Goal: Information Seeking & Learning: Learn about a topic

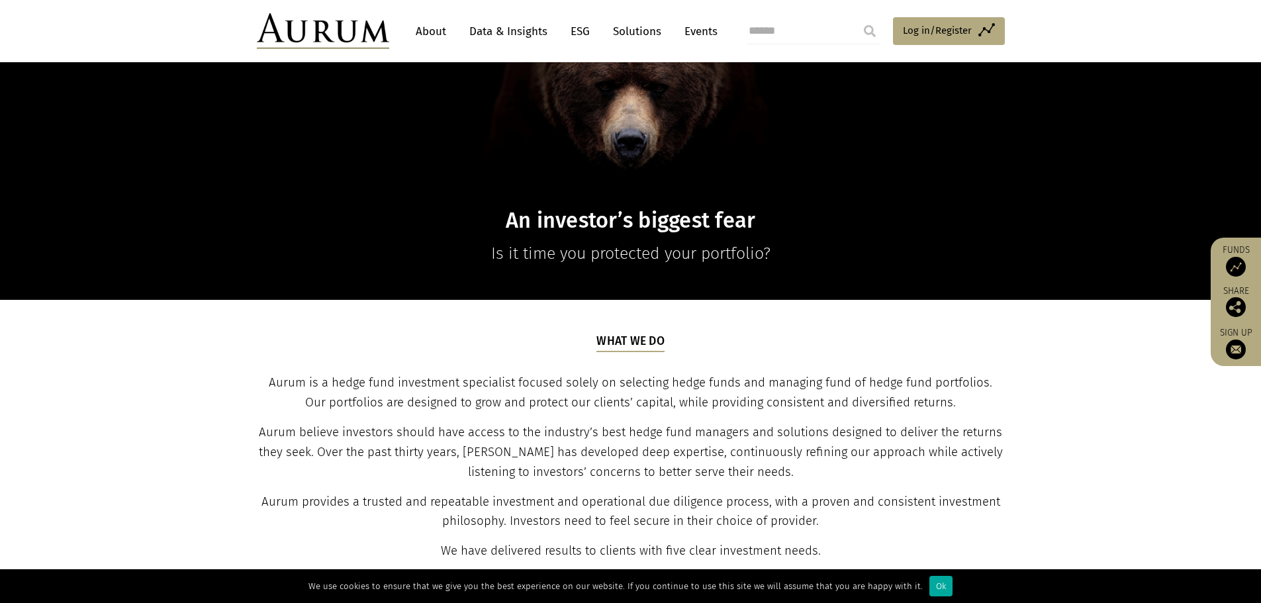
scroll to position [265, 0]
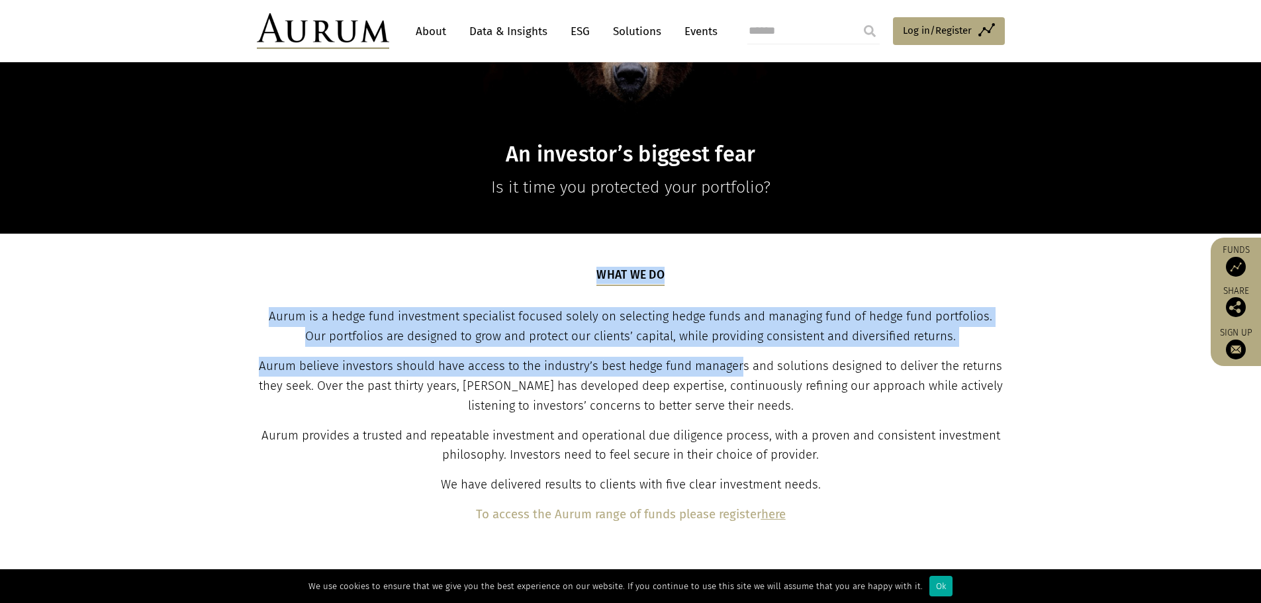
drag, startPoint x: 357, startPoint y: 309, endPoint x: 742, endPoint y: 373, distance: 390.6
click at [742, 373] on section "What we do Aurum is a hedge fund investment specialist focused solely on select…" at bounding box center [630, 396] width 1261 height 324
click at [742, 373] on span "Aurum believe investors should have access to the industry’s best hedge fund ma…" at bounding box center [631, 386] width 744 height 54
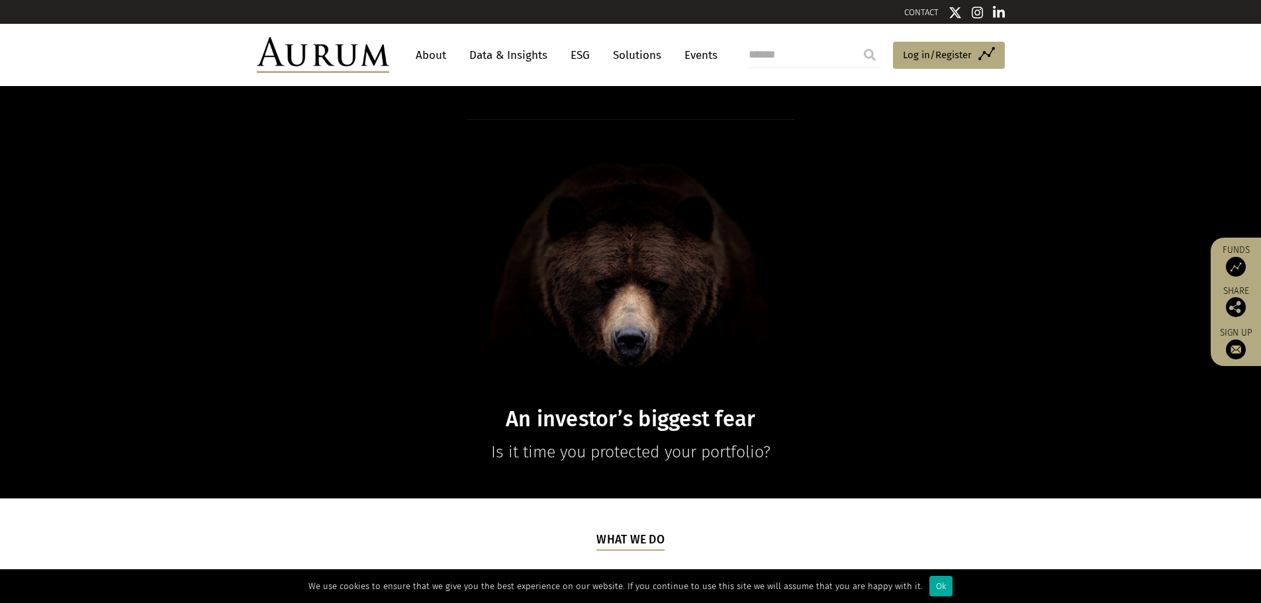
scroll to position [132, 0]
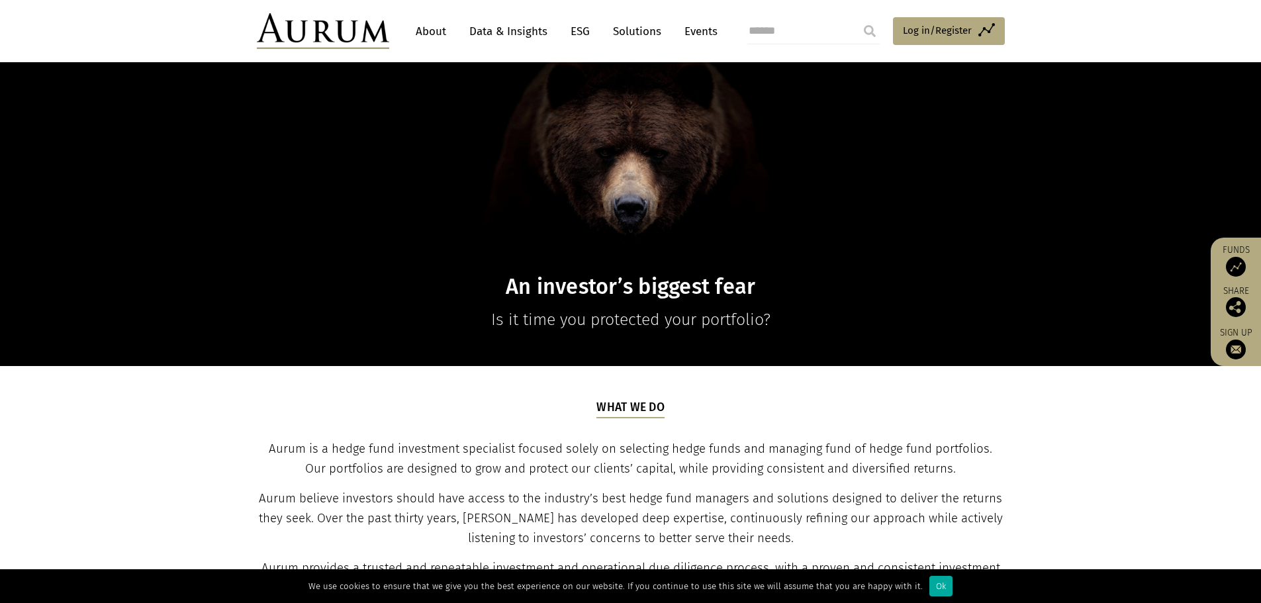
click at [444, 30] on link "About" at bounding box center [431, 31] width 44 height 24
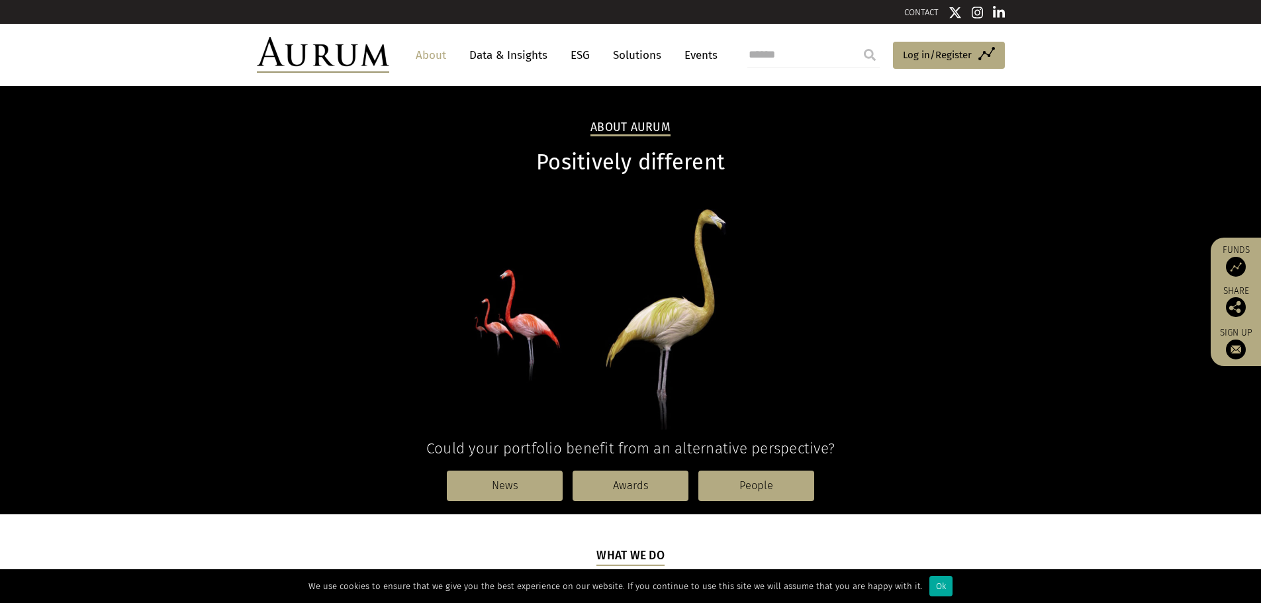
click at [516, 62] on link "Data & Insights" at bounding box center [508, 55] width 91 height 24
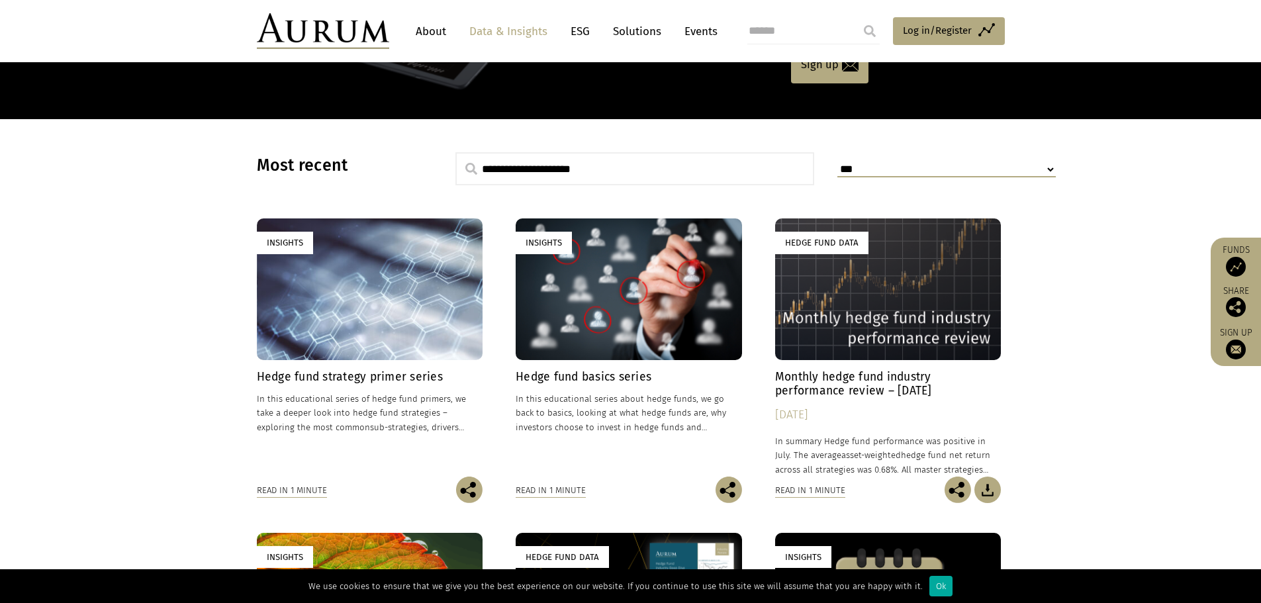
scroll to position [397, 0]
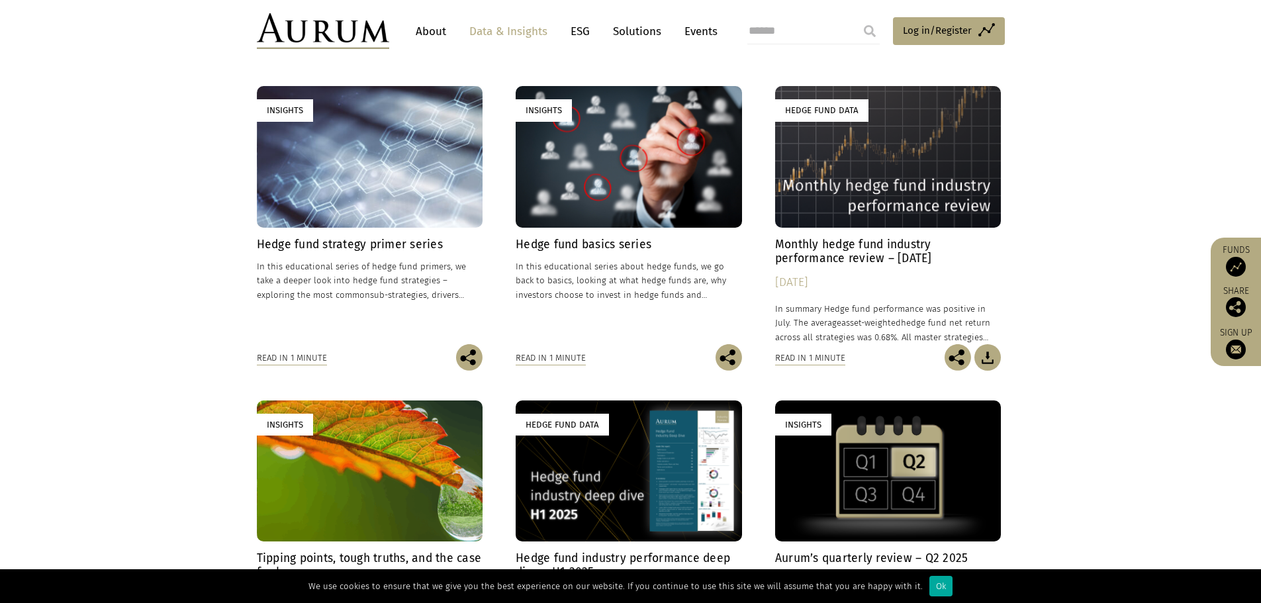
click at [675, 185] on div "Insights" at bounding box center [629, 156] width 226 height 141
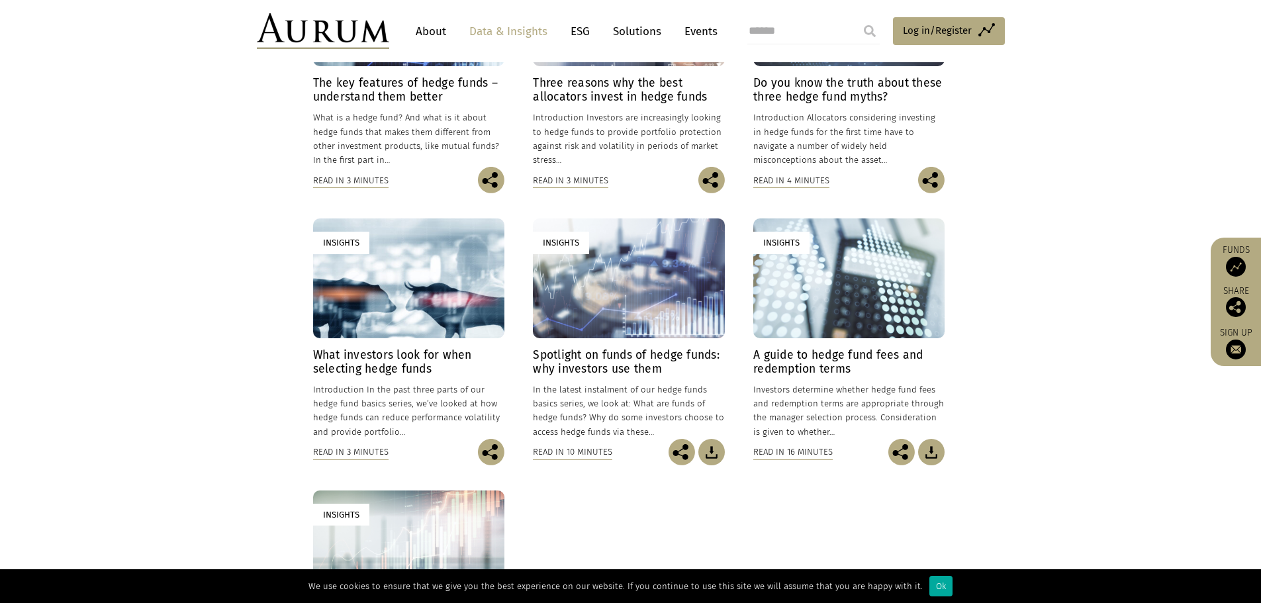
scroll to position [530, 0]
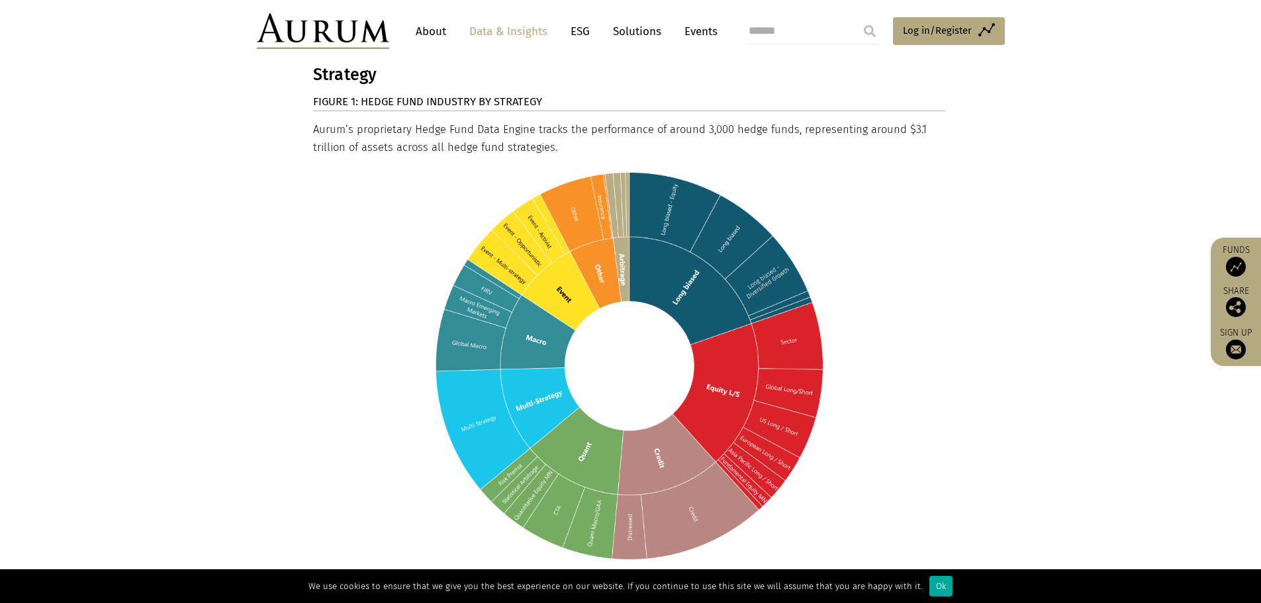
scroll to position [662, 0]
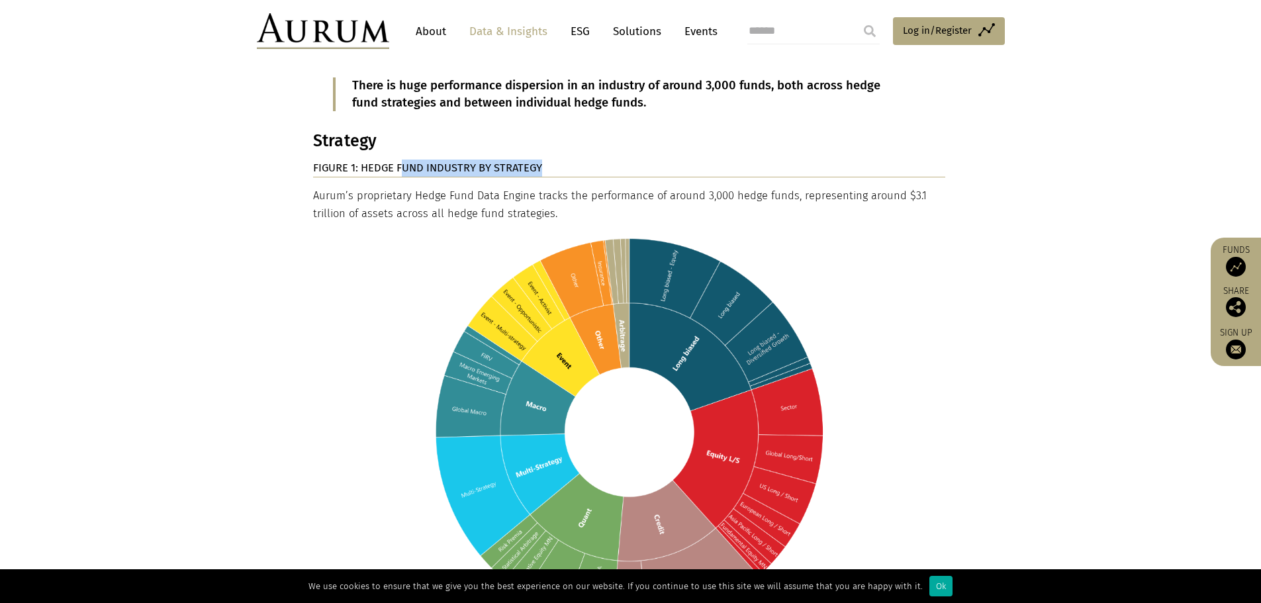
drag, startPoint x: 401, startPoint y: 153, endPoint x: 552, endPoint y: 155, distance: 151.6
click at [552, 160] on p "FIGURE 1: HEDGE FUND INDUSTRY BY STRATEGY" at bounding box center [629, 169] width 632 height 18
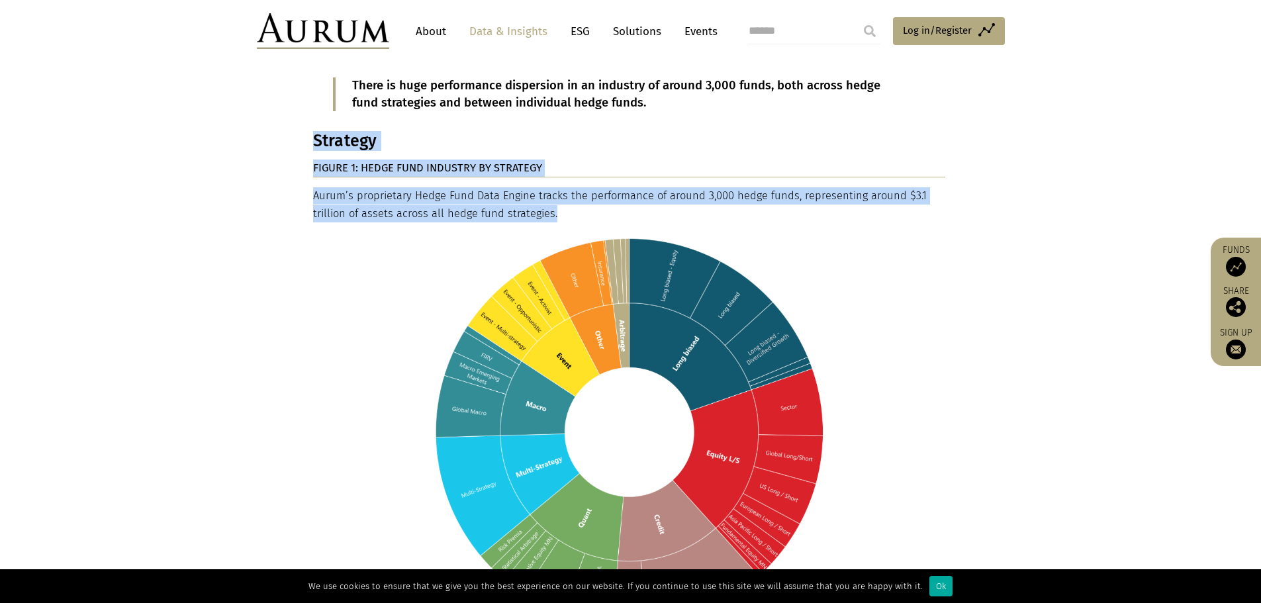
drag, startPoint x: 310, startPoint y: 178, endPoint x: 567, endPoint y: 197, distance: 257.5
click at [567, 197] on p "Aurum’s proprietary Hedge Fund Data Engine tracks the performance of around 3,0…" at bounding box center [629, 204] width 632 height 35
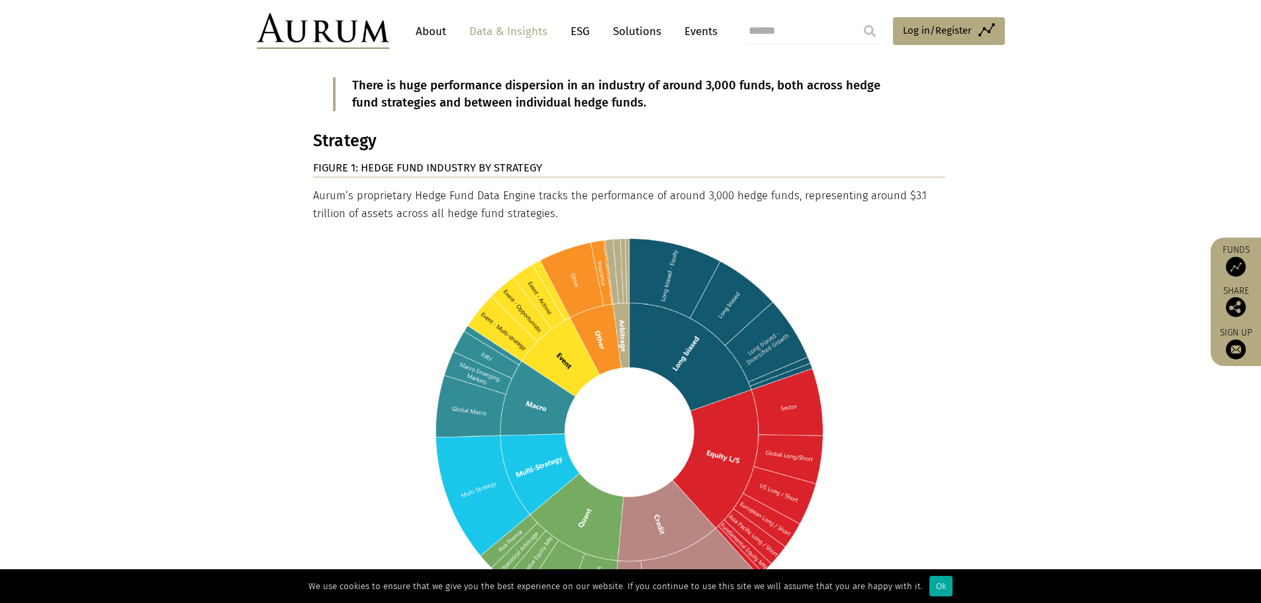
scroll to position [728, 0]
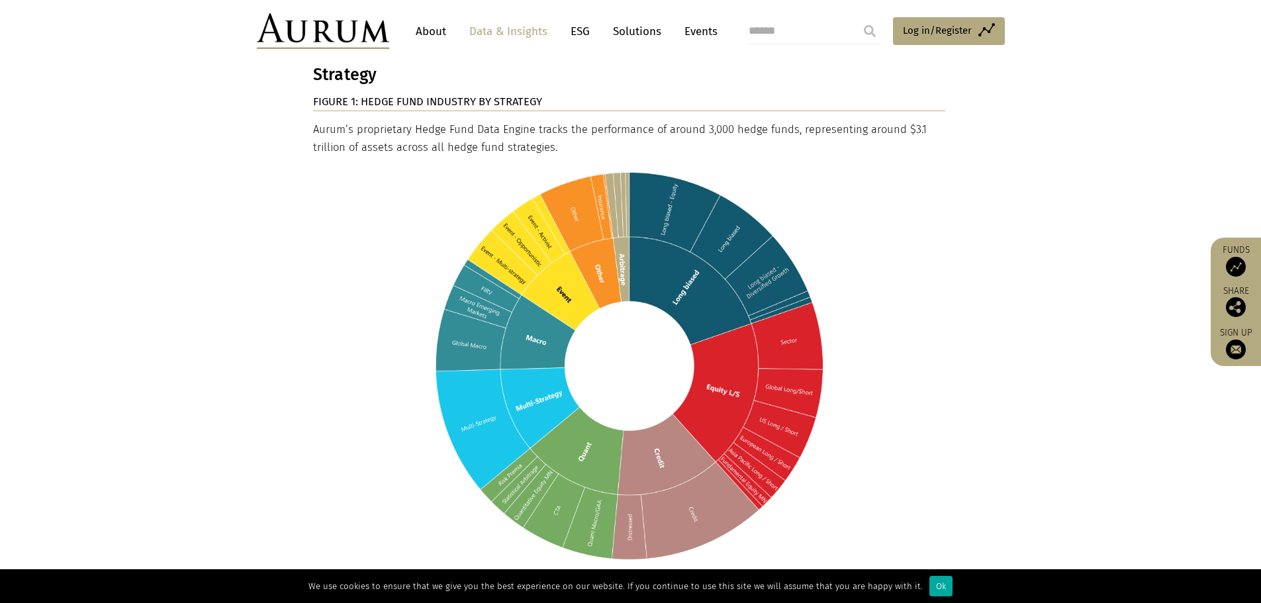
click at [483, 323] on img at bounding box center [629, 366] width 632 height 400
click at [533, 325] on img at bounding box center [629, 366] width 632 height 400
click at [468, 330] on img at bounding box center [629, 366] width 632 height 400
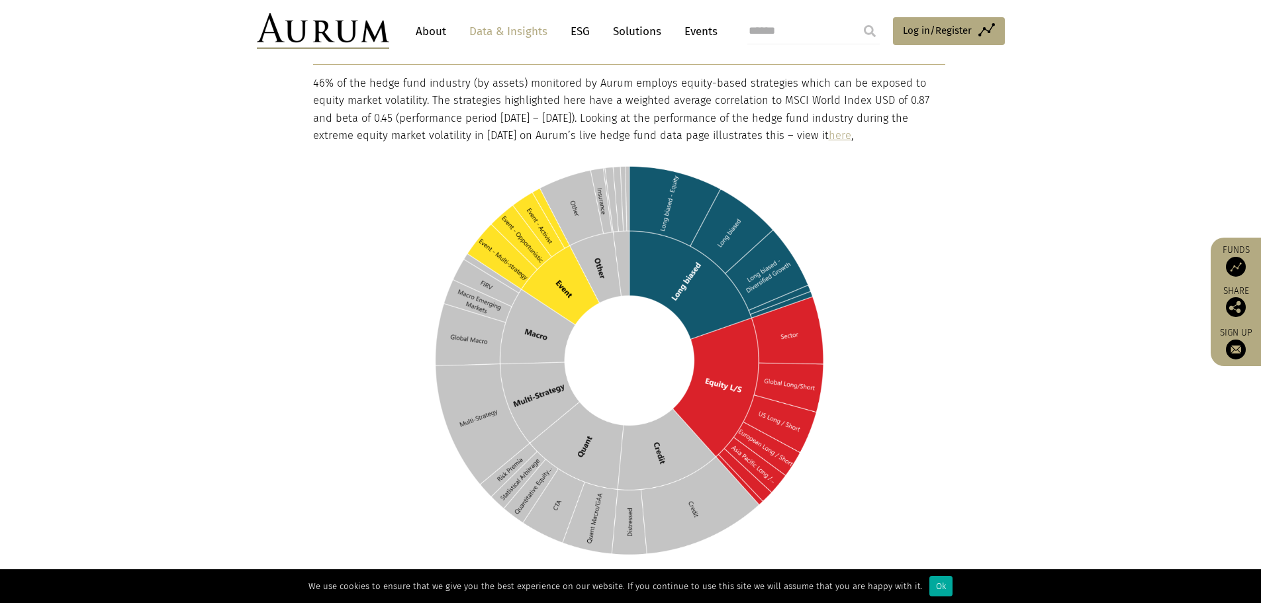
scroll to position [1192, 0]
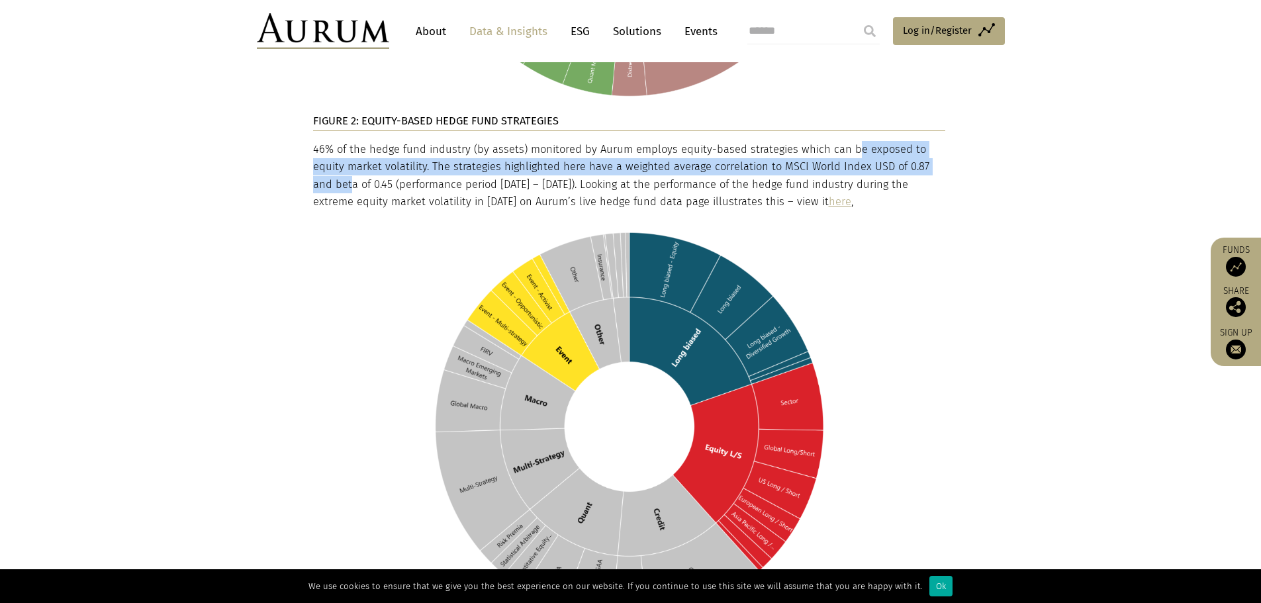
drag, startPoint x: 848, startPoint y: 130, endPoint x: 924, endPoint y: 153, distance: 78.8
click at [924, 153] on p "46% of the hedge fund industry (by assets) monitored by Aurum employs equity-ba…" at bounding box center [629, 176] width 632 height 70
click at [927, 271] on img at bounding box center [629, 427] width 632 height 415
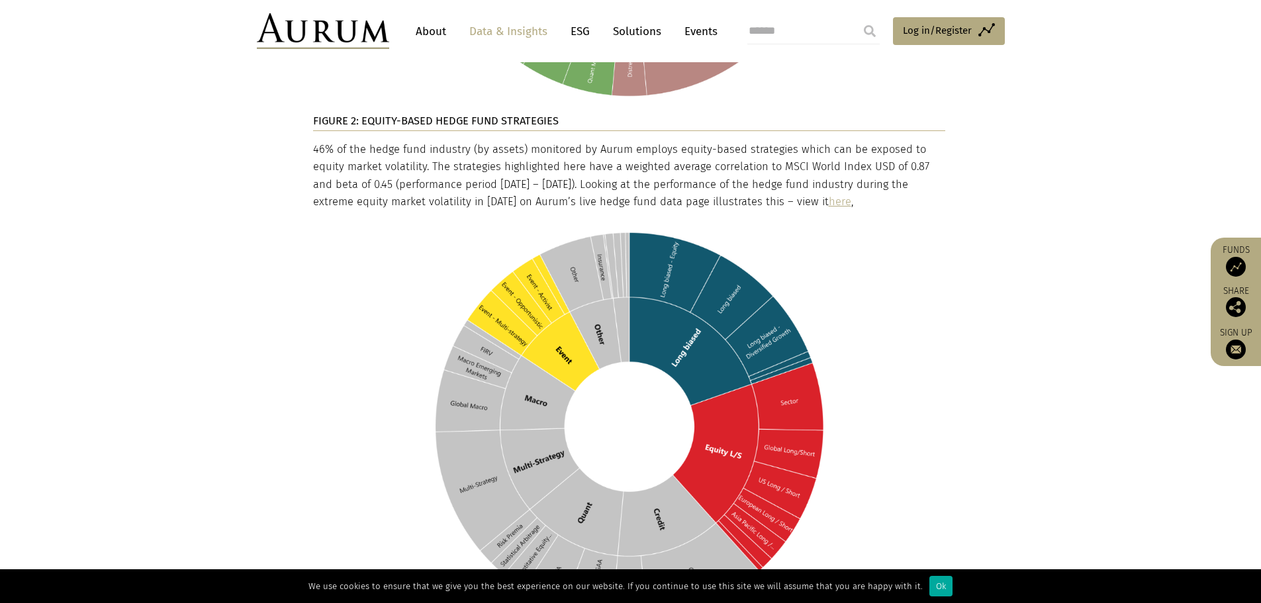
click at [429, 160] on p "46% of the hedge fund industry (by assets) monitored by Aurum employs equity-ba…" at bounding box center [629, 176] width 632 height 70
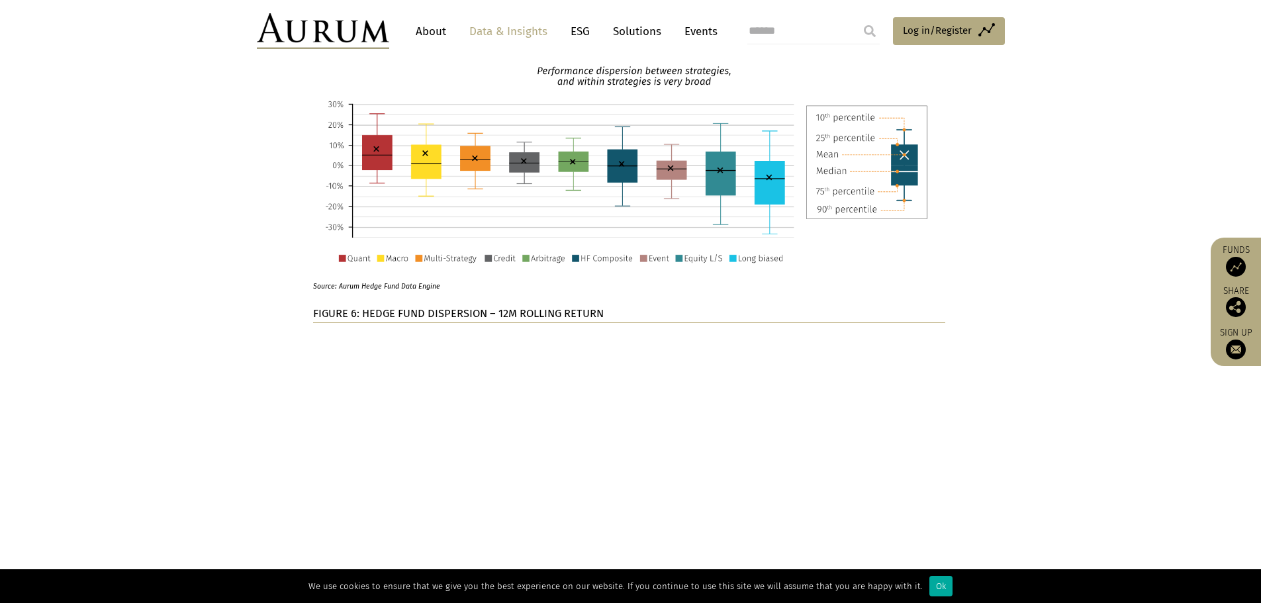
scroll to position [3244, 0]
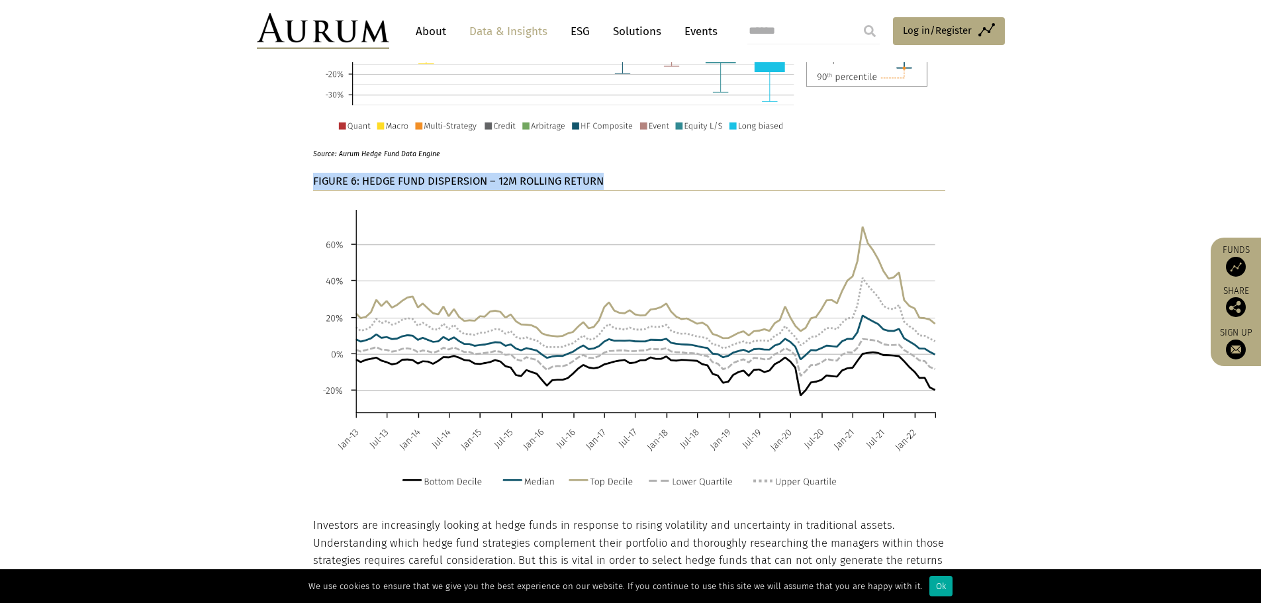
drag, startPoint x: 315, startPoint y: 145, endPoint x: 632, endPoint y: 148, distance: 317.1
click at [632, 173] on p "FIGURE 6: HEDGE FUND DISPERSION – 12M ROLLING RETURN" at bounding box center [629, 182] width 632 height 18
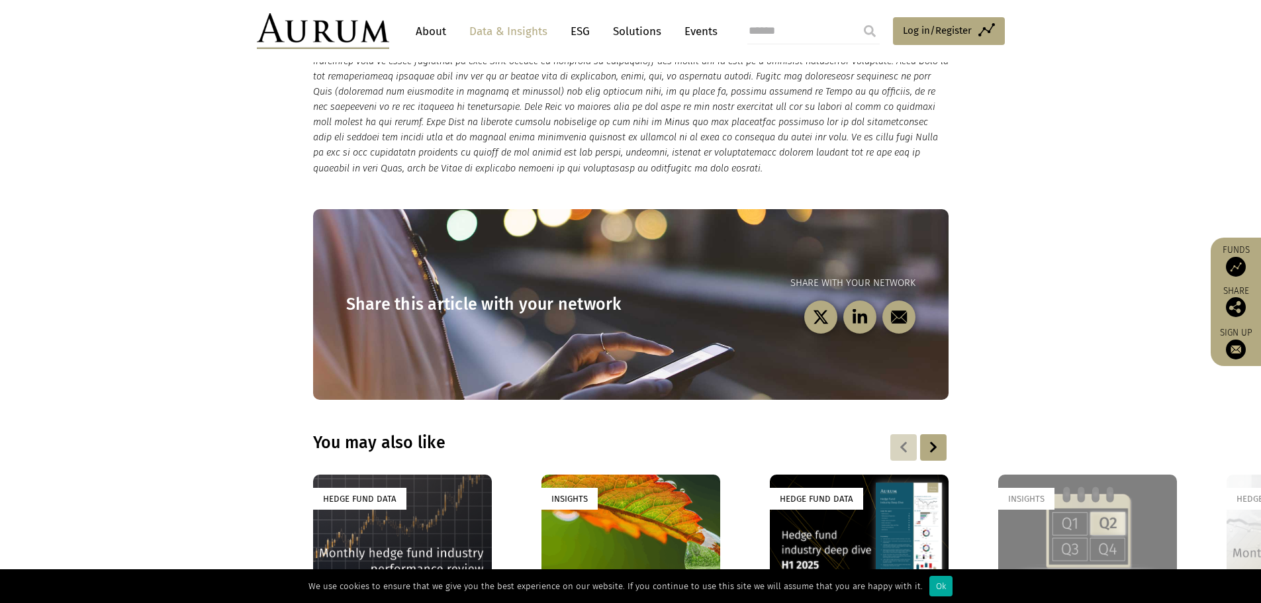
scroll to position [4571, 0]
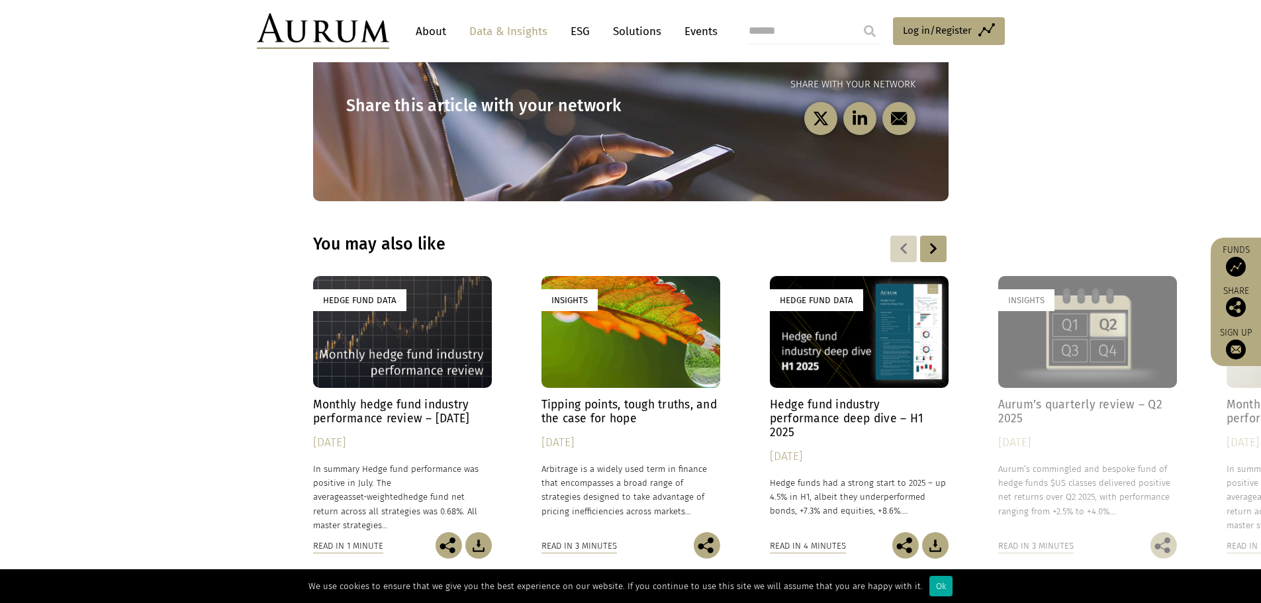
click at [409, 313] on div "Hedge Fund Data" at bounding box center [402, 332] width 179 height 112
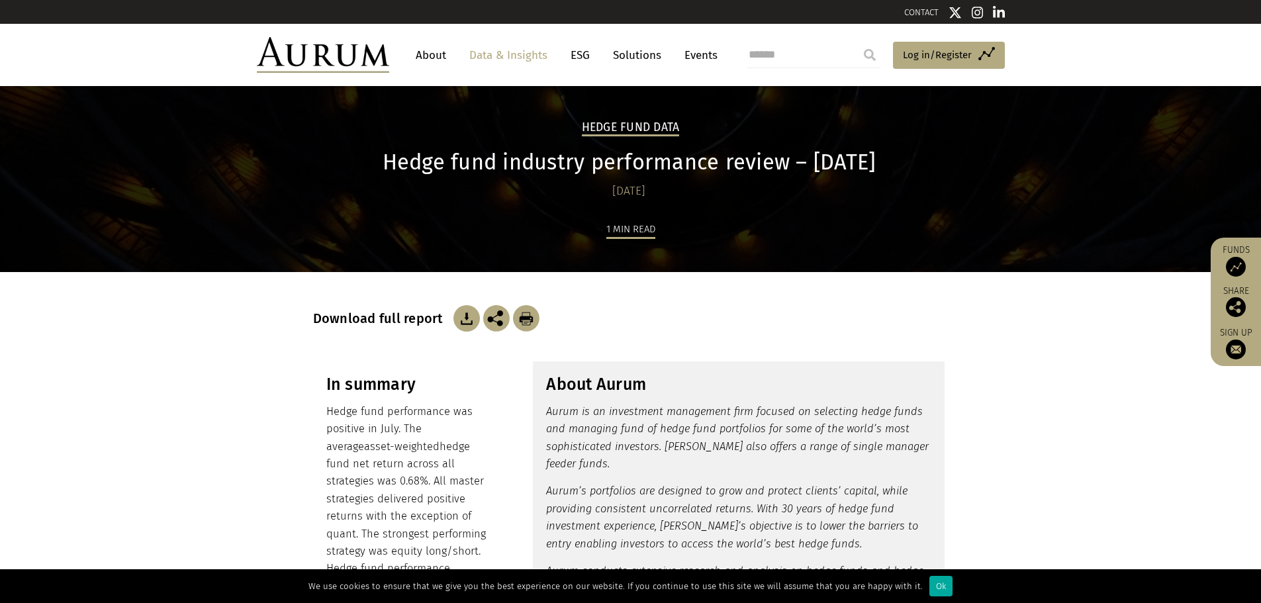
click at [247, 320] on section "Download full report" at bounding box center [630, 302] width 1261 height 60
drag, startPoint x: 601, startPoint y: 190, endPoint x: 664, endPoint y: 192, distance: 62.9
click at [664, 192] on div "[DATE]" at bounding box center [629, 191] width 632 height 19
click at [371, 272] on div "1 min read" at bounding box center [631, 246] width 636 height 52
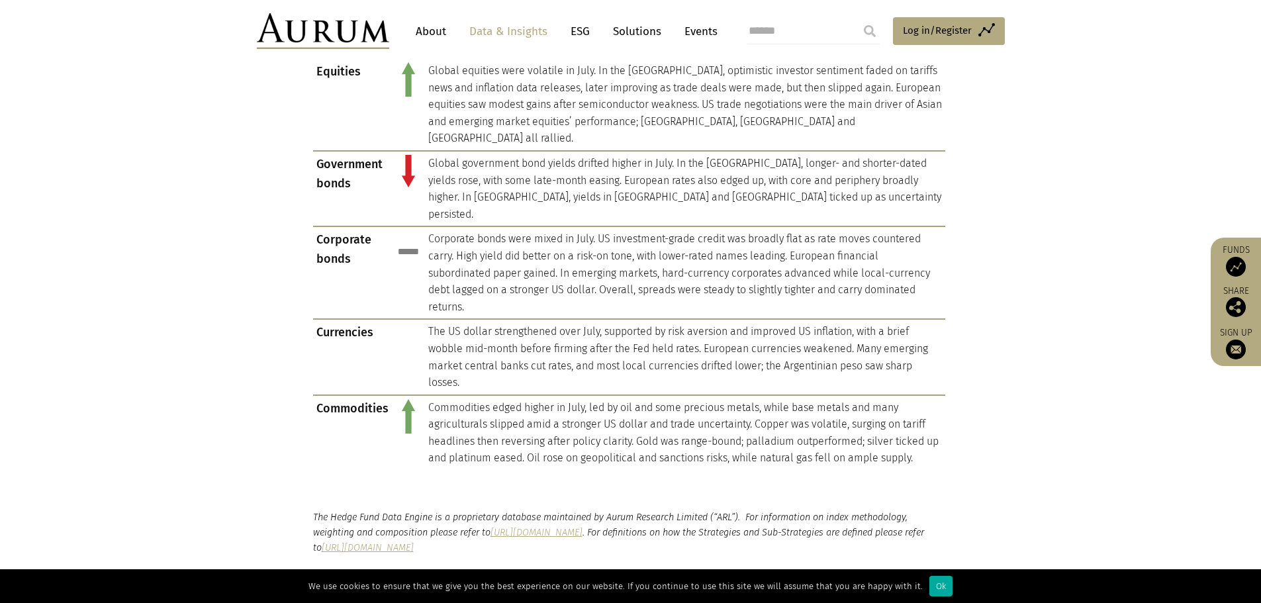
scroll to position [1054, 0]
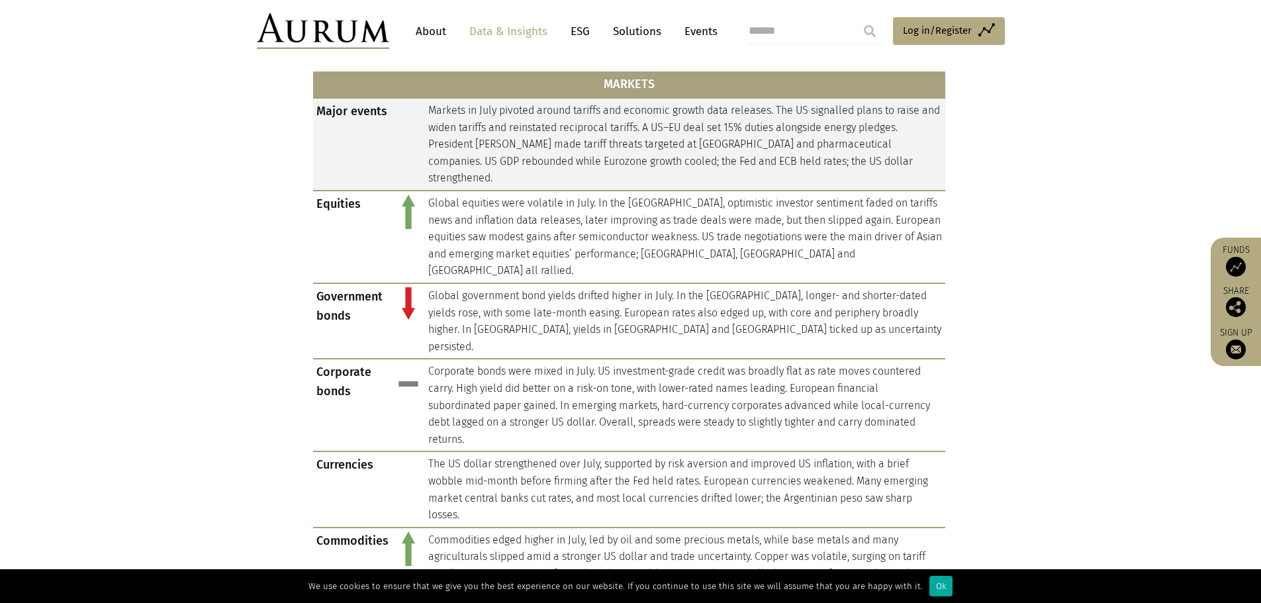
click at [324, 105] on td "Major events" at bounding box center [352, 144] width 79 height 93
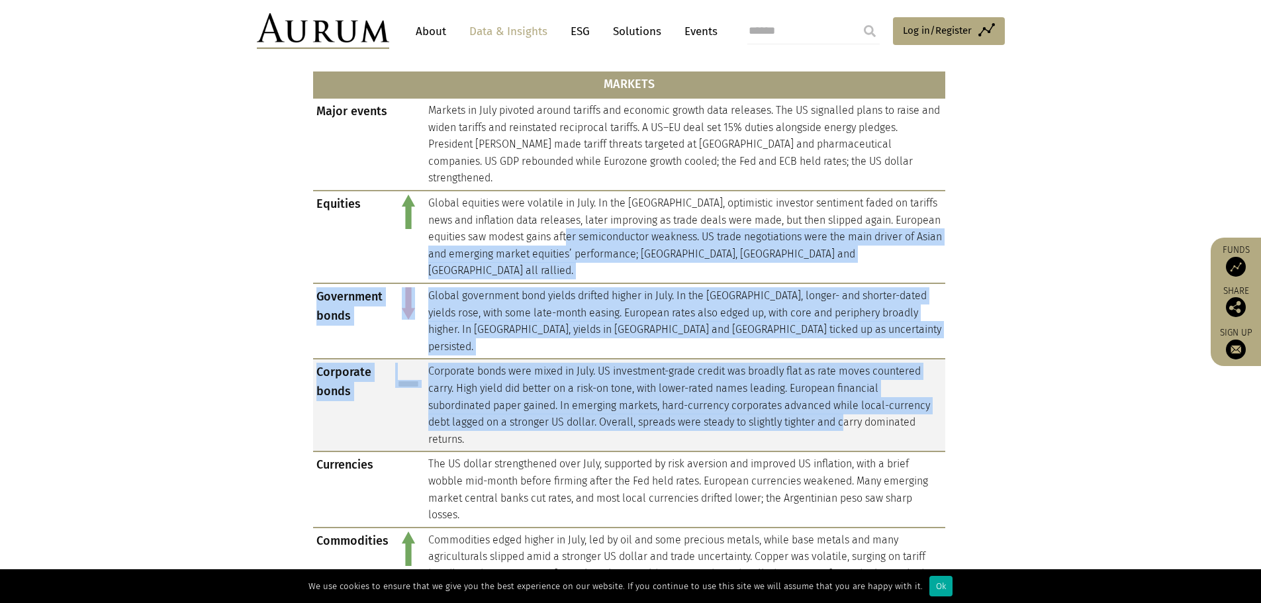
drag, startPoint x: 604, startPoint y: 219, endPoint x: 844, endPoint y: 375, distance: 286.6
click at [844, 375] on tbody "Major events Markets in July pivoted around tariffs and economic growth data re…" at bounding box center [629, 350] width 632 height 504
click at [844, 375] on td "Corporate bonds were mixed in July. US investment-grade credit was broadly flat…" at bounding box center [685, 405] width 520 height 93
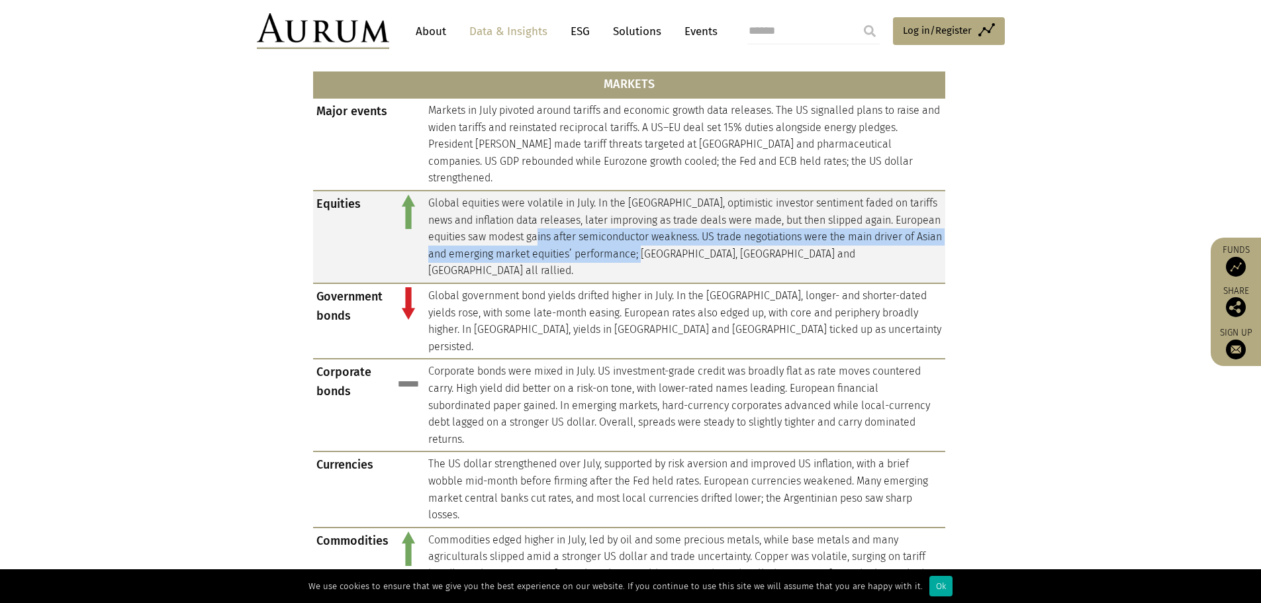
drag, startPoint x: 567, startPoint y: 222, endPoint x: 692, endPoint y: 232, distance: 125.5
click at [692, 232] on td "Global equities were volatile in July. In the [GEOGRAPHIC_DATA], optimistic inv…" at bounding box center [685, 237] width 520 height 93
